Goal: Task Accomplishment & Management: Use online tool/utility

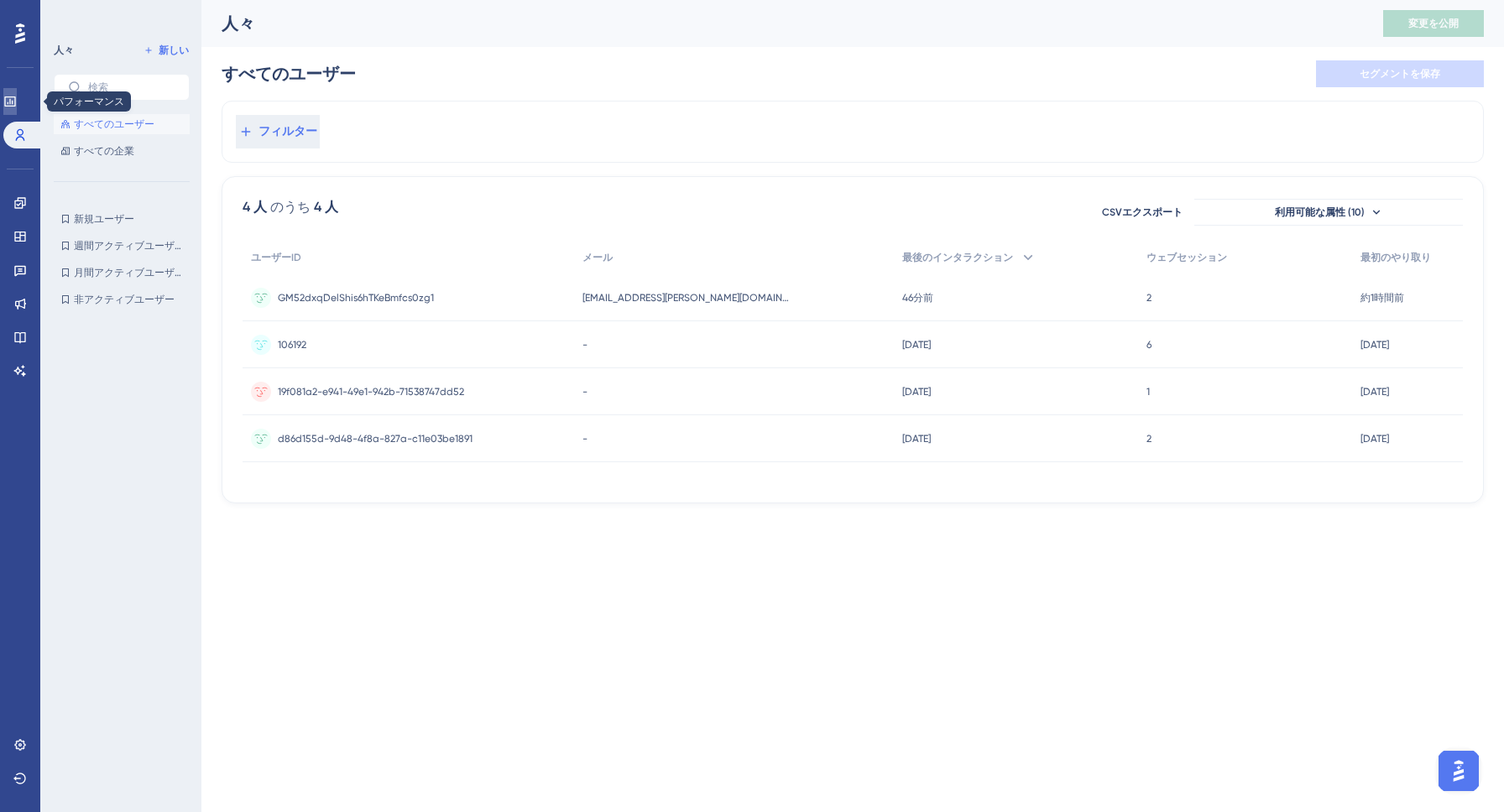
click at [17, 98] on icon at bounding box center [10, 102] width 13 height 13
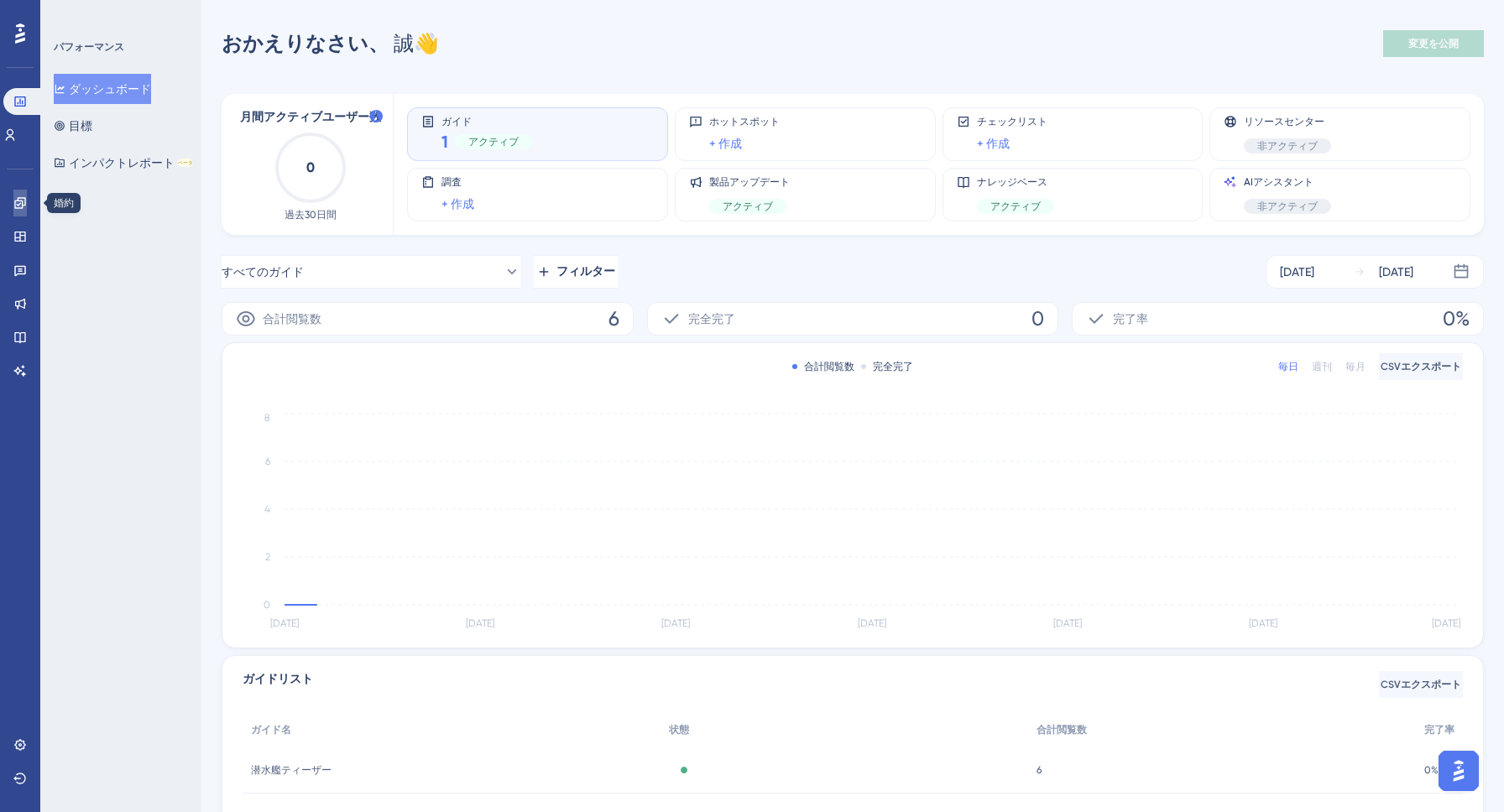
click at [17, 210] on link at bounding box center [20, 203] width 13 height 27
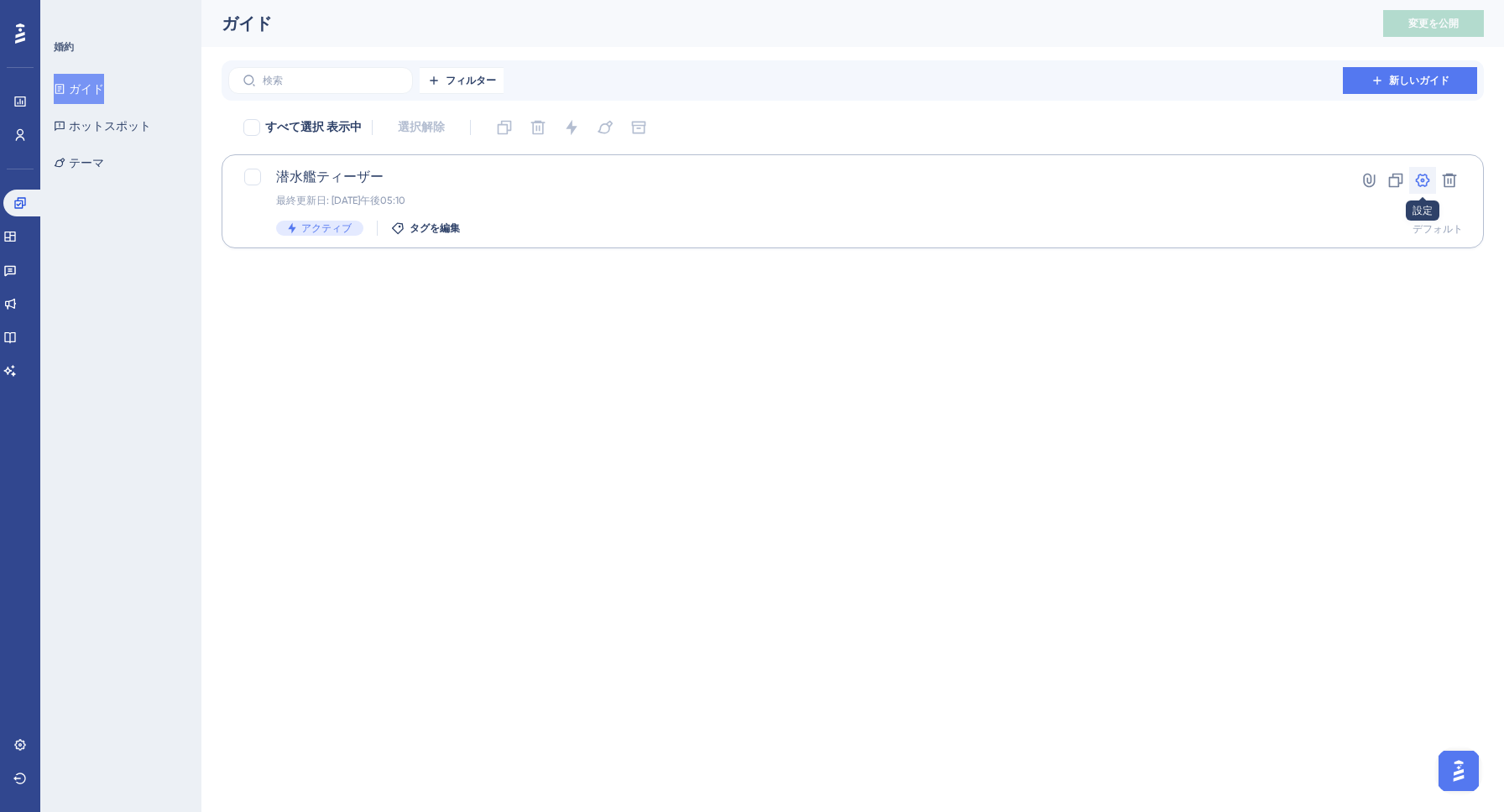
click at [1424, 183] on icon at bounding box center [1423, 180] width 17 height 17
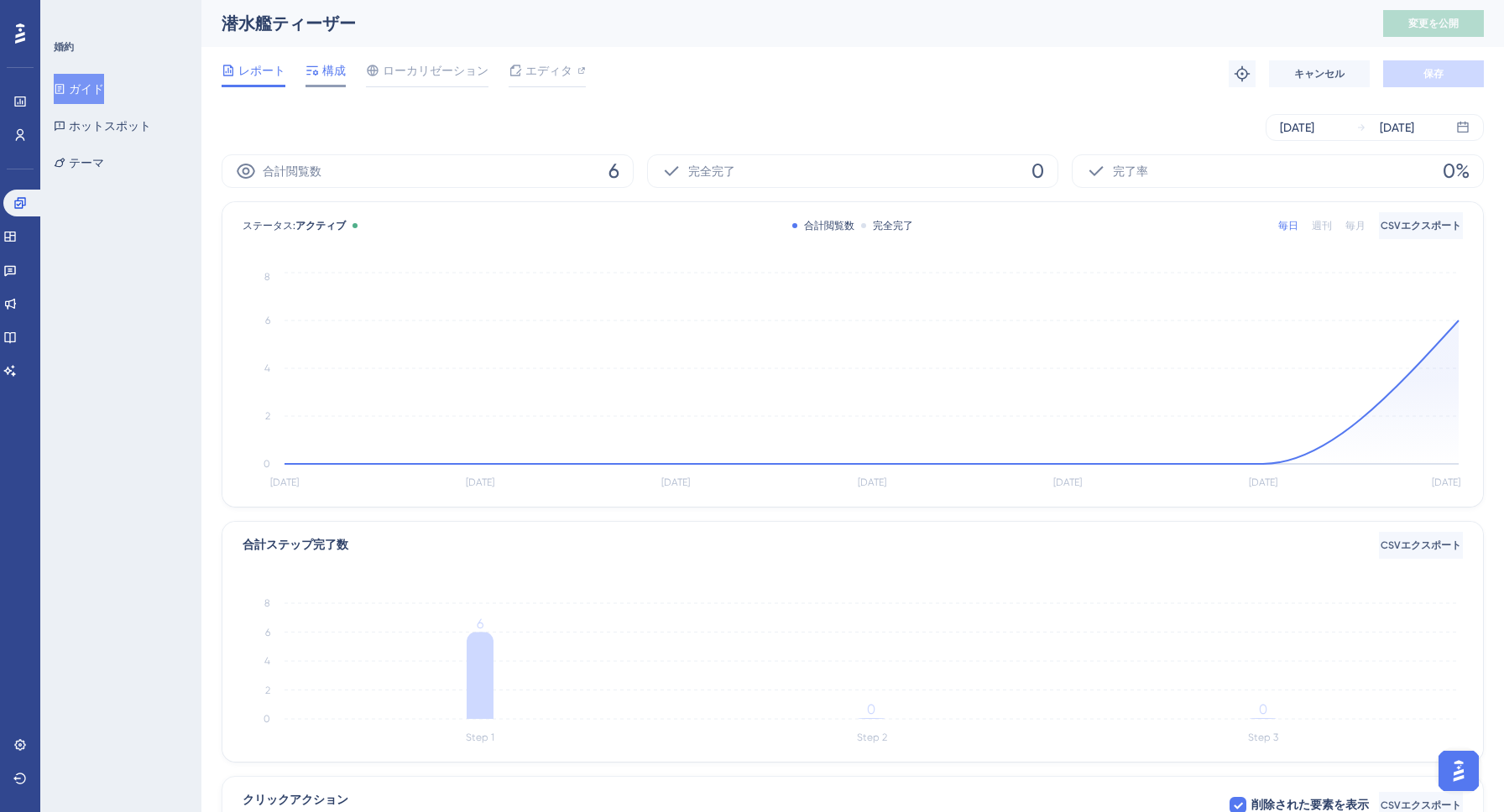
click at [322, 65] on font "構成" at bounding box center [334, 71] width 24 height 13
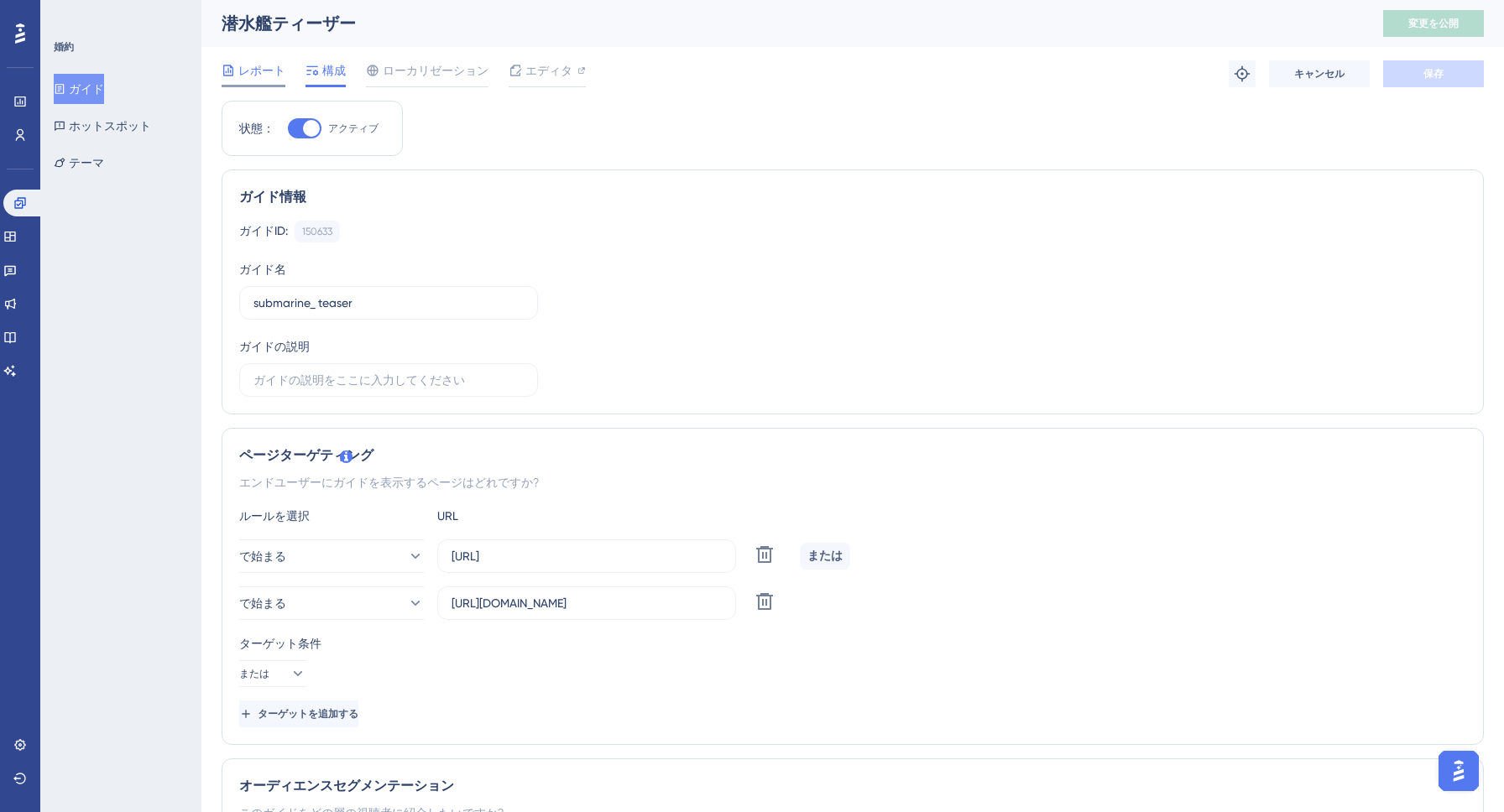
click at [259, 77] on font "レポート" at bounding box center [262, 71] width 47 height 13
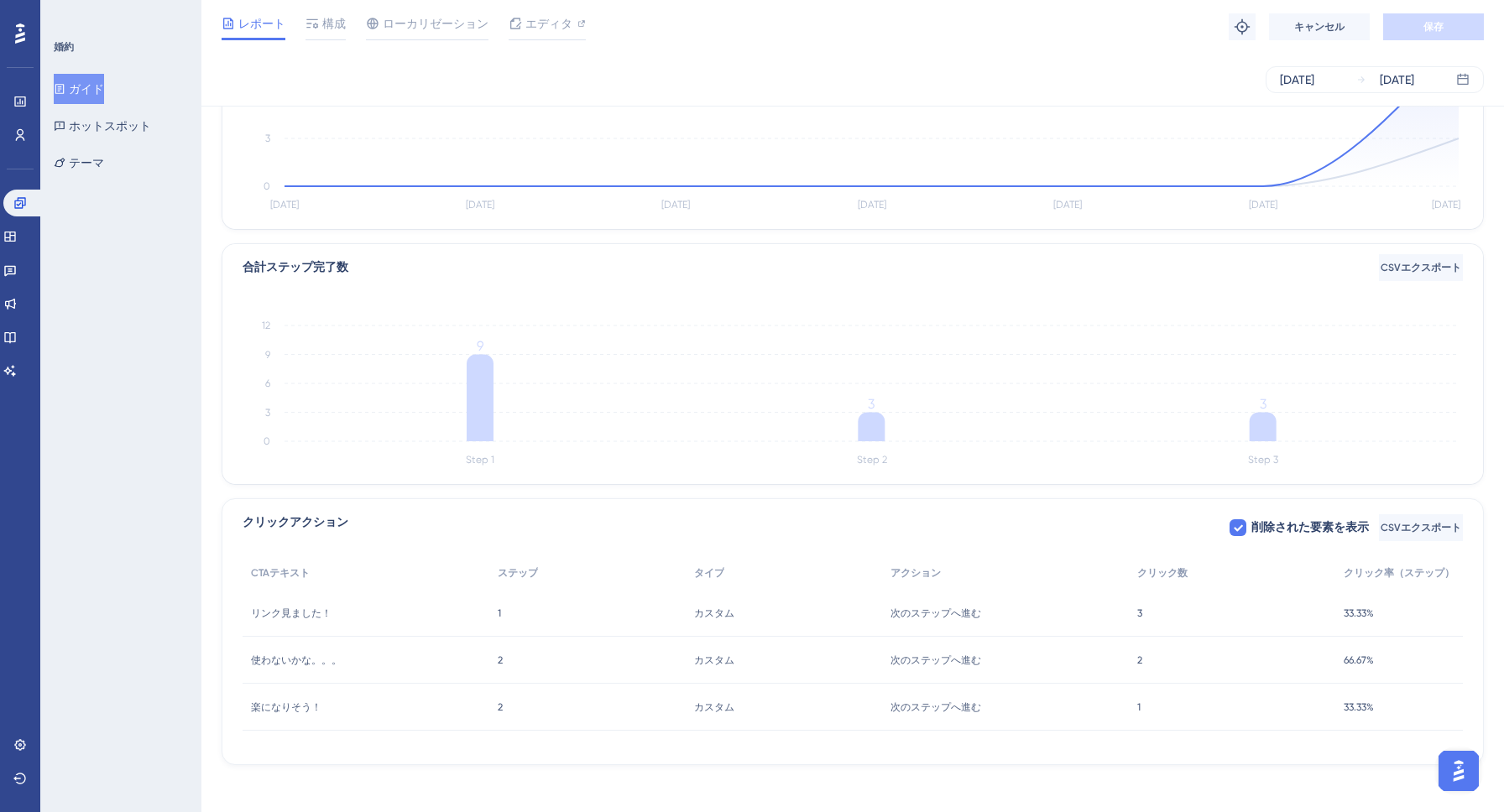
scroll to position [278, 0]
click at [13, 114] on div "パフォーマンス" at bounding box center [20, 102] width 13 height 27
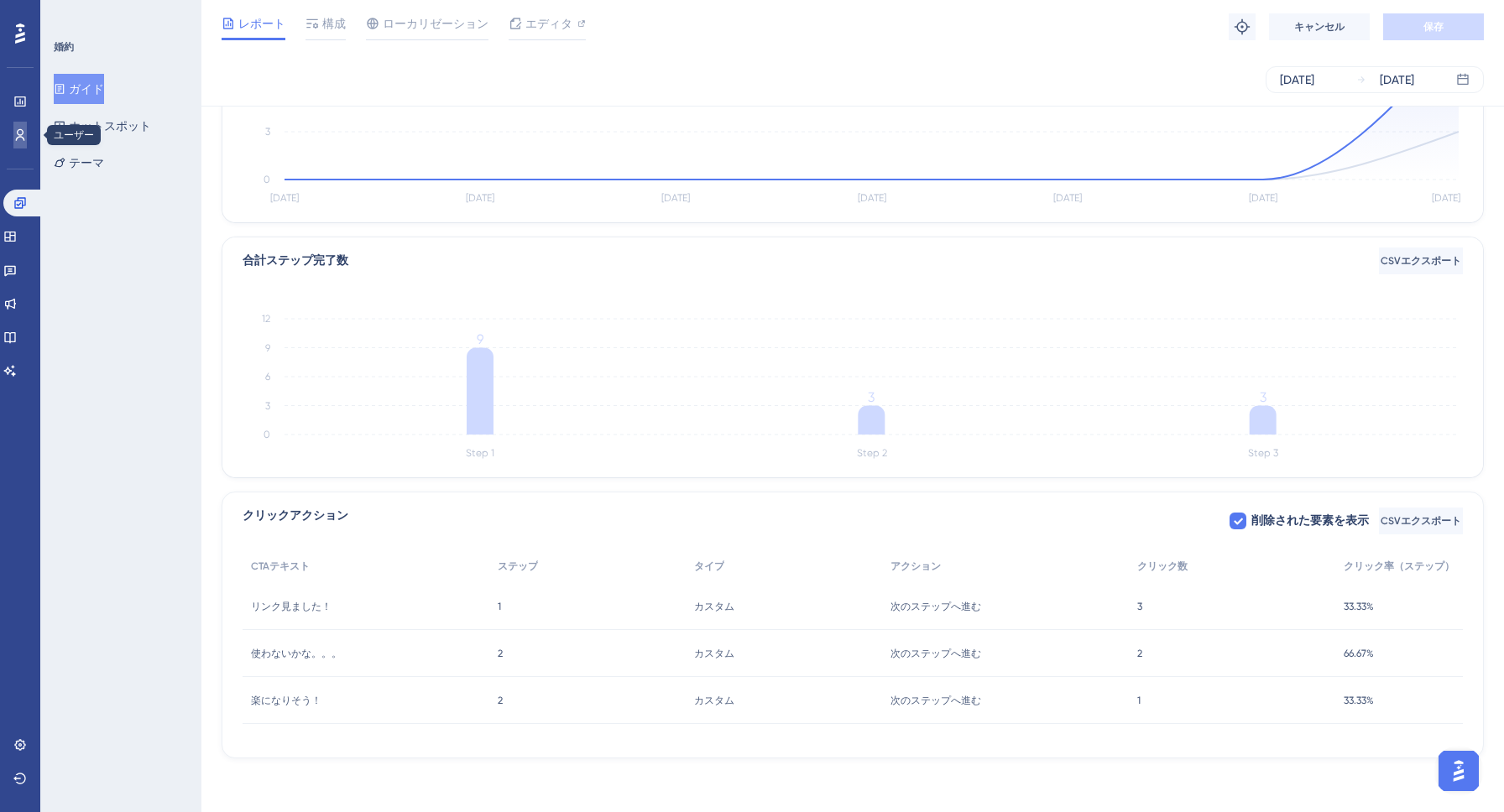
click at [16, 133] on icon at bounding box center [20, 135] width 13 height 13
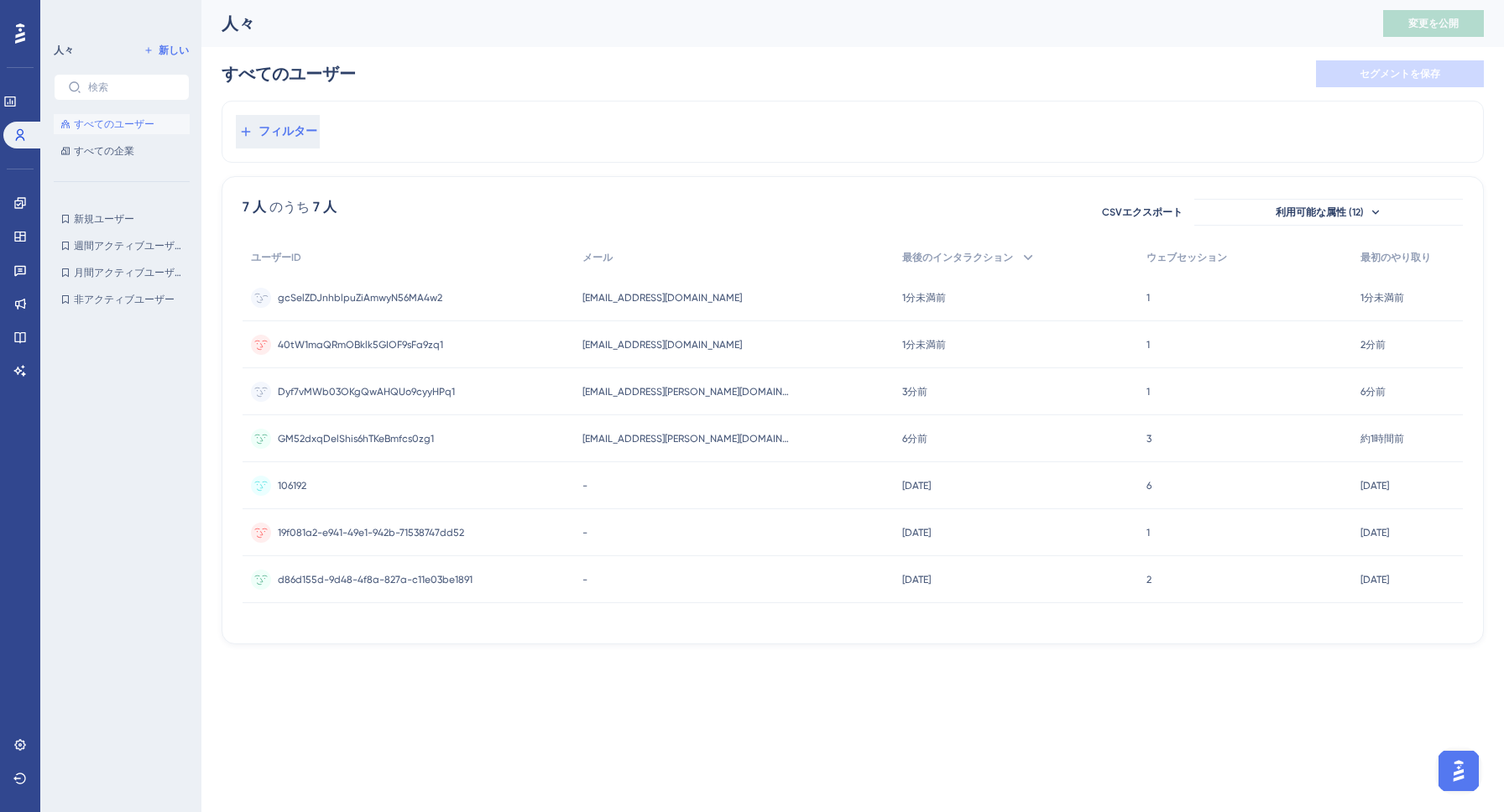
click at [506, 292] on div "gcSelZDJnhblpuZiAmwyN56MA4w2 gcSelZDJnhblpuZiAmwyN56MA4w2" at bounding box center [408, 298] width 332 height 47
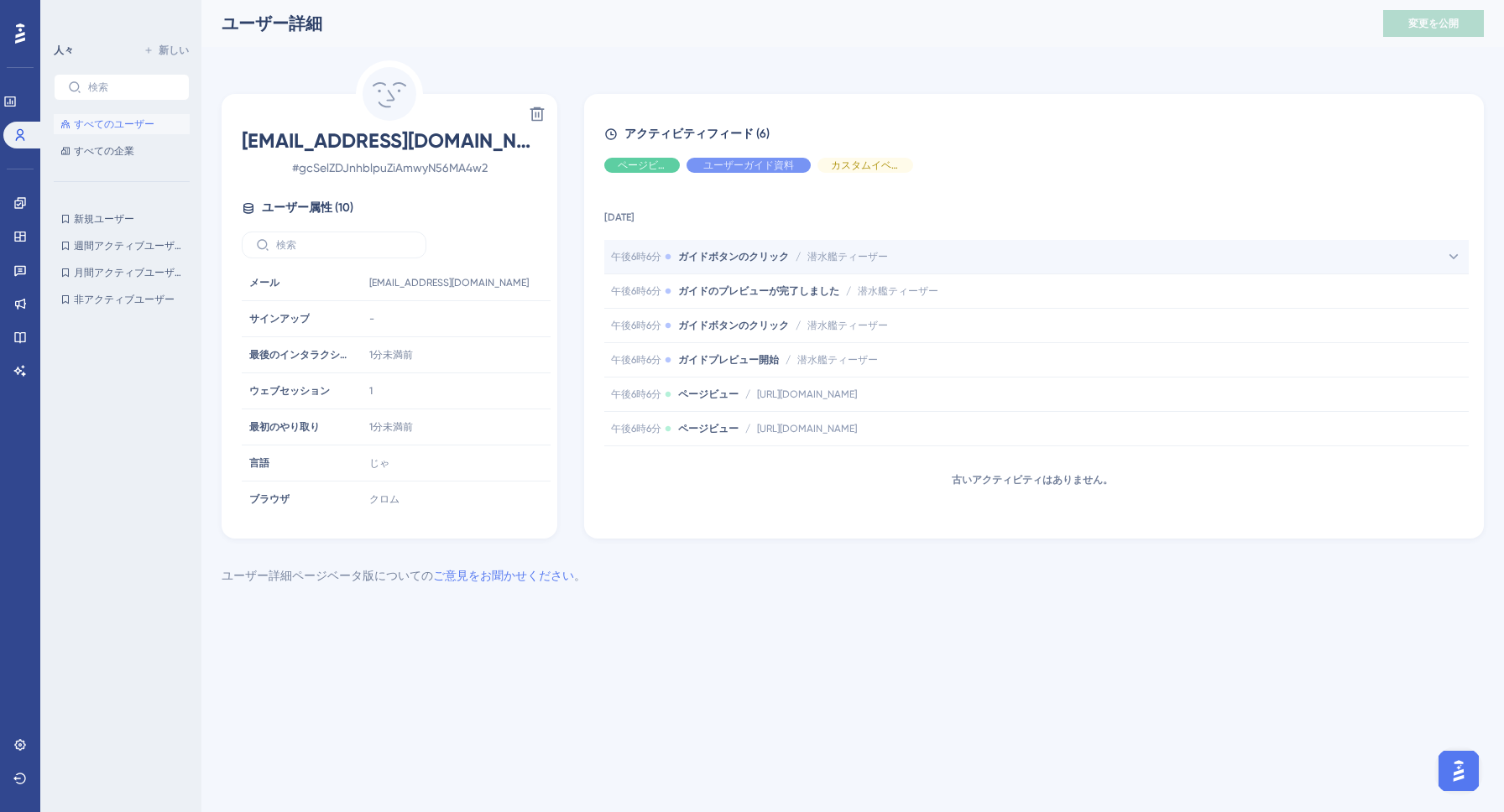
click at [811, 267] on div "午後6時6分 ガイドボタンのクリック / 潜水艦ティーザー 潜水艦ティーザー" at bounding box center [1036, 257] width 864 height 34
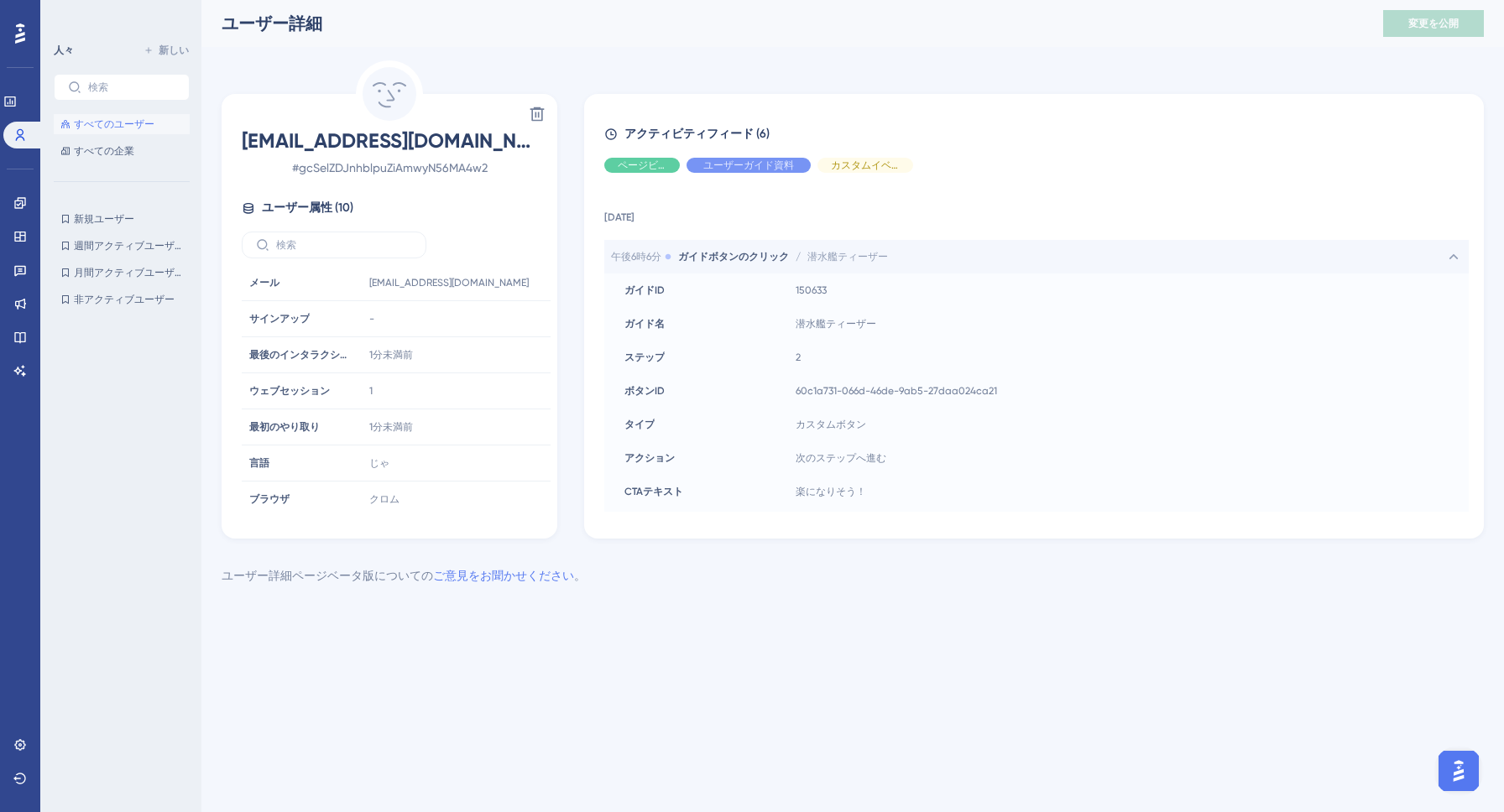
click at [811, 267] on div "午後6時6分 ガイドボタンのクリック / 潜水艦ティーザー 潜水艦ティーザー" at bounding box center [1036, 257] width 864 height 34
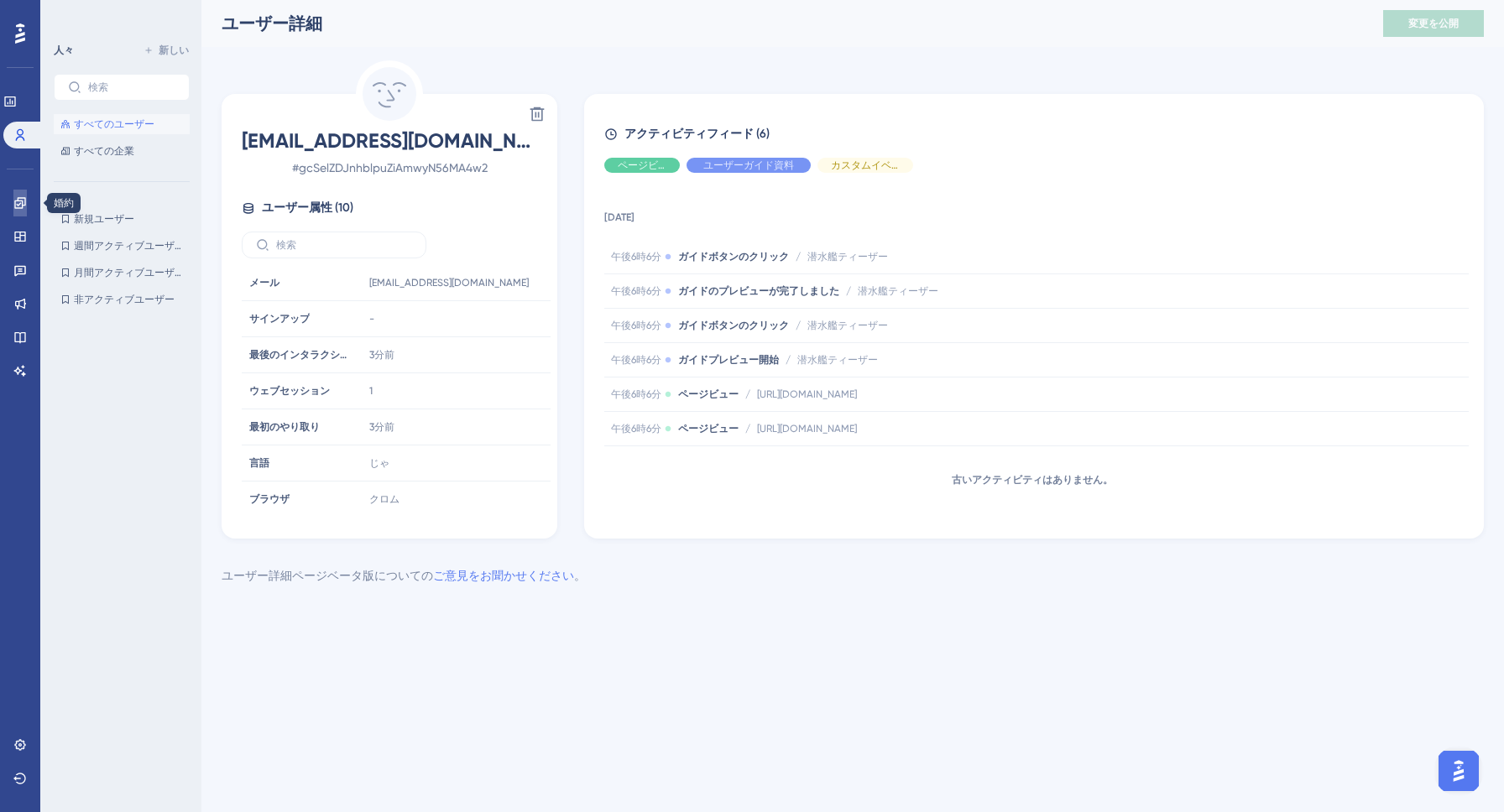
click at [19, 204] on icon at bounding box center [20, 203] width 13 height 13
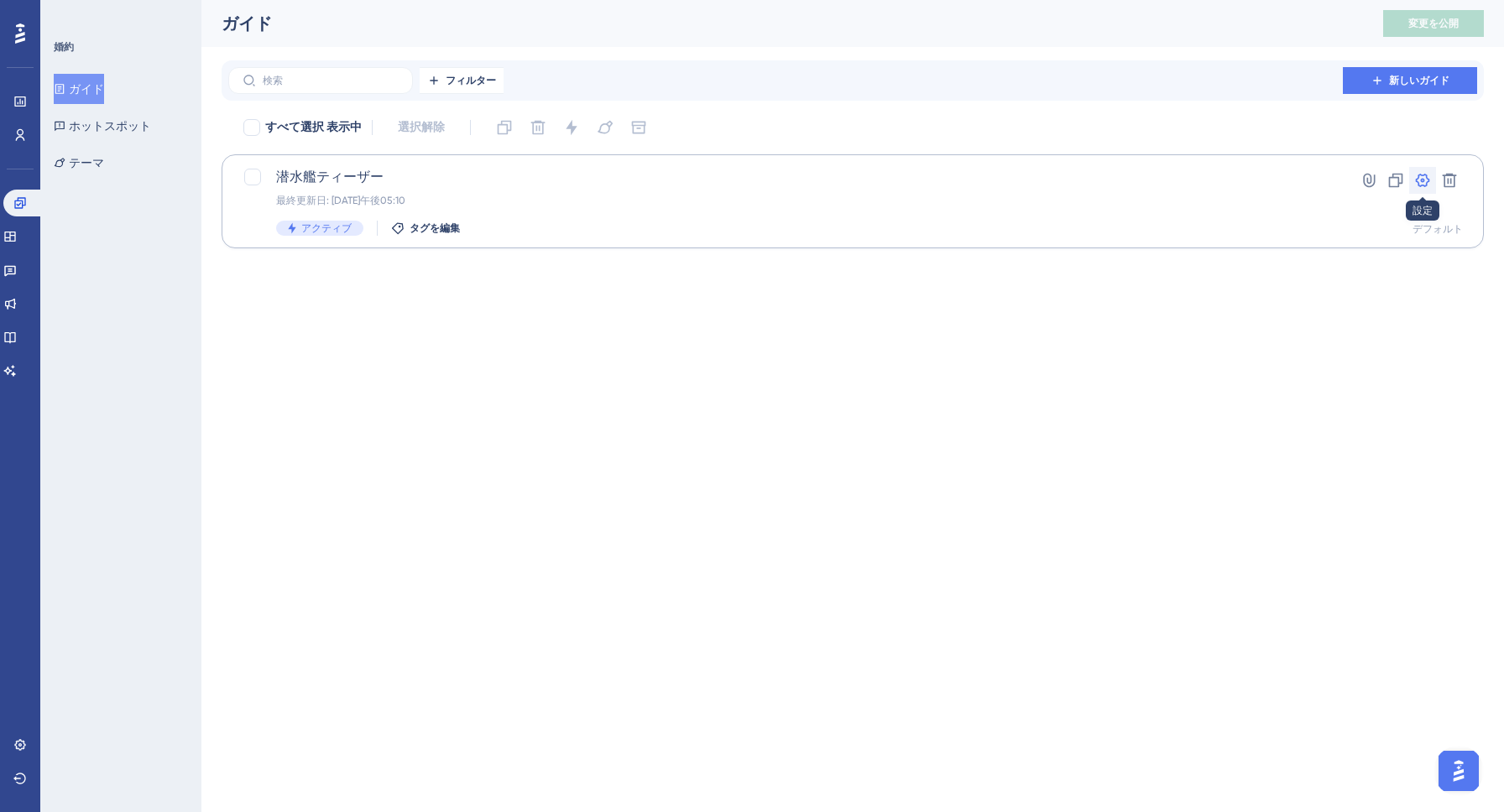
click at [1416, 181] on icon at bounding box center [1423, 180] width 14 height 13
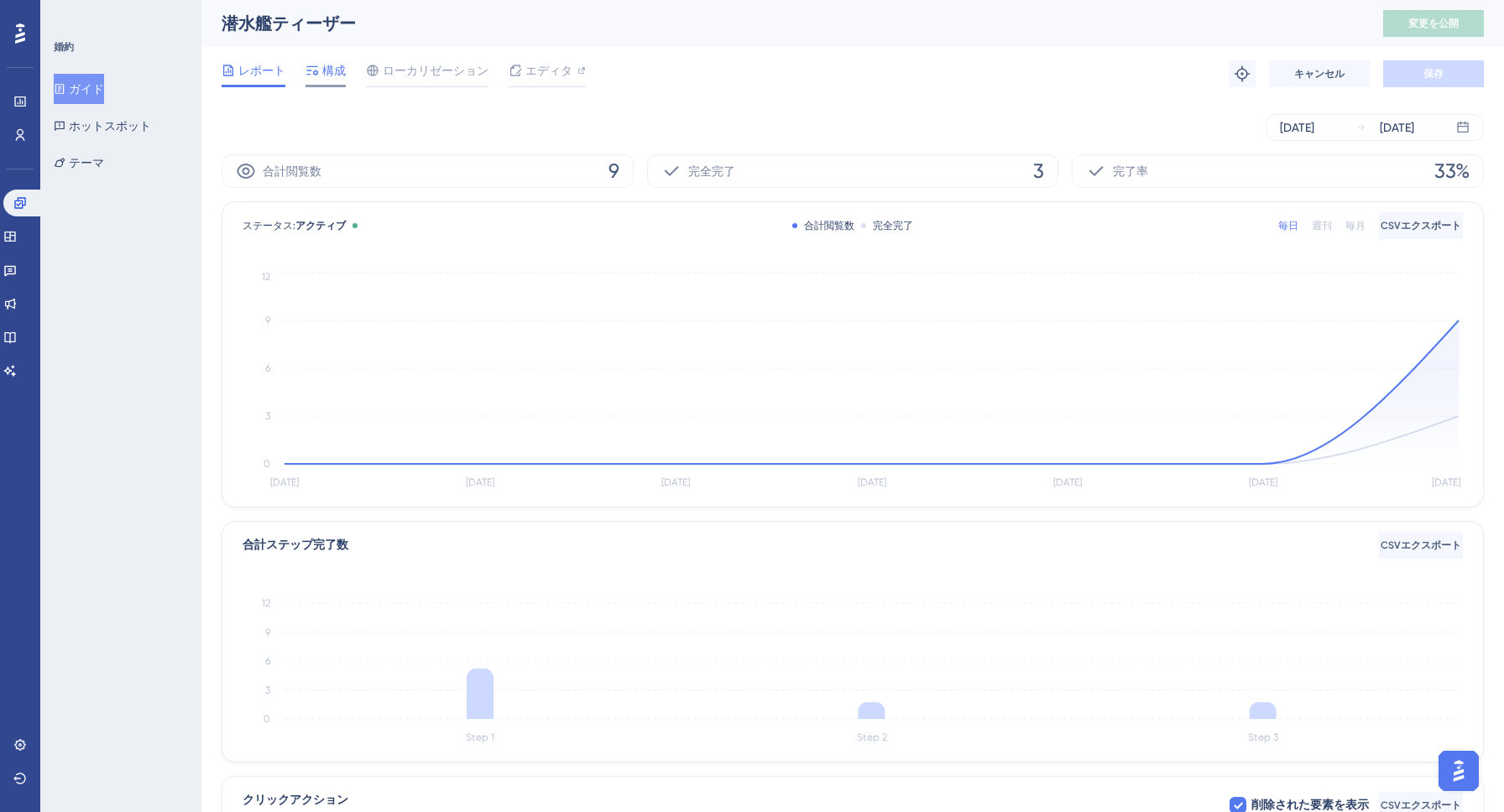
click at [326, 77] on span "構成" at bounding box center [334, 71] width 24 height 20
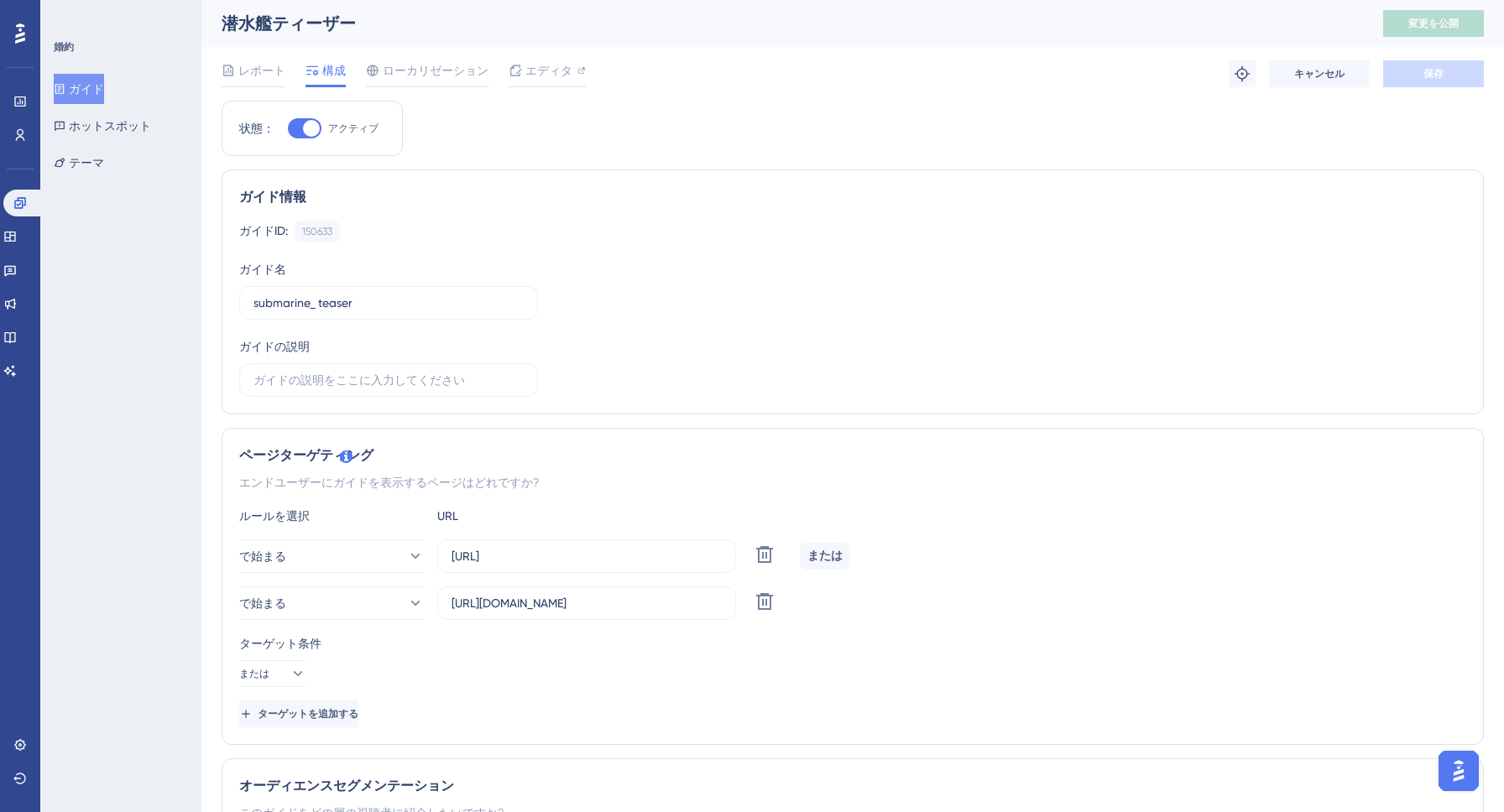
click at [549, 57] on div "レポート 構成 ローカリゼーション エディタ トラブルシューティング キャンセル 保存" at bounding box center [853, 74] width 1262 height 54
click at [545, 72] on font "エディタ" at bounding box center [549, 71] width 47 height 13
